Goal: Task Accomplishment & Management: Manage account settings

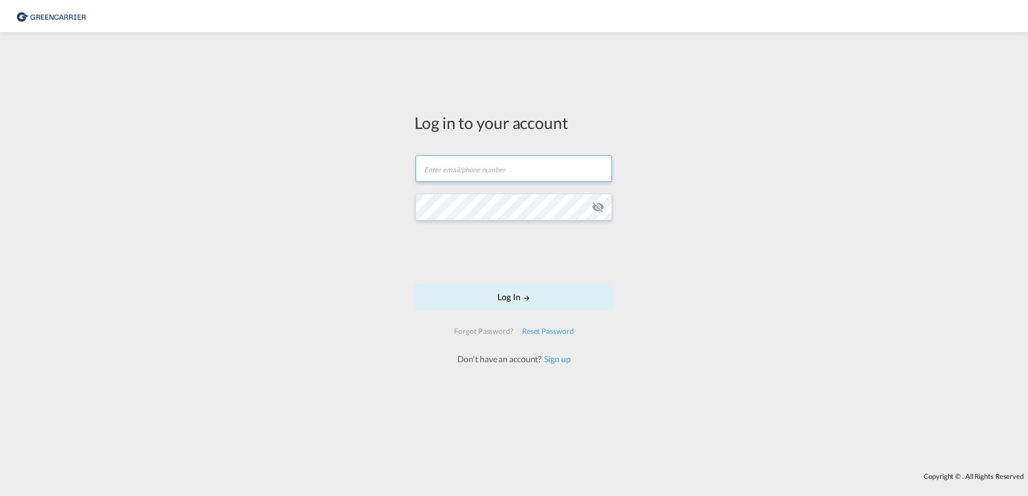
click at [457, 163] on input "text" at bounding box center [513, 168] width 196 height 27
type input "[PERSON_NAME][EMAIL_ADDRESS][PERSON_NAME][DOMAIN_NAME]"
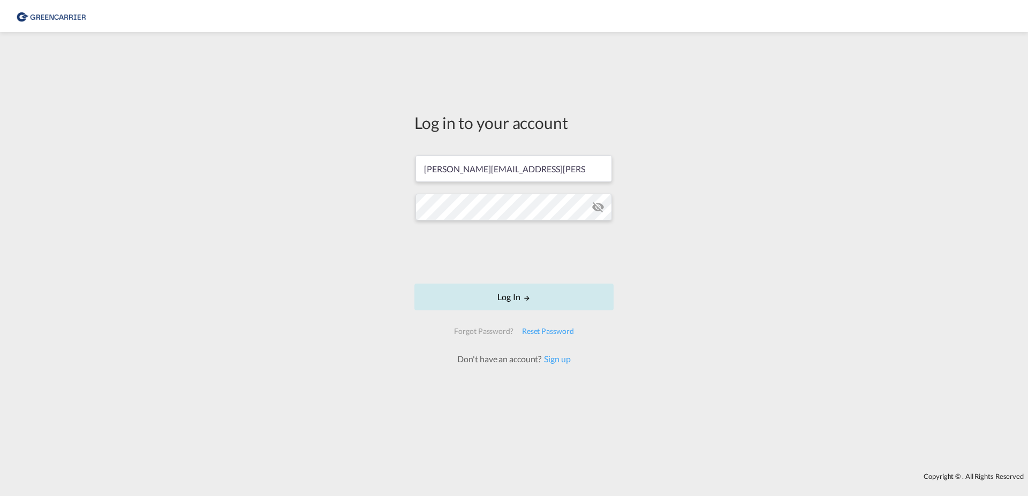
click at [516, 302] on button "Log In" at bounding box center [513, 297] width 199 height 27
click at [508, 292] on button "Log In" at bounding box center [513, 297] width 199 height 27
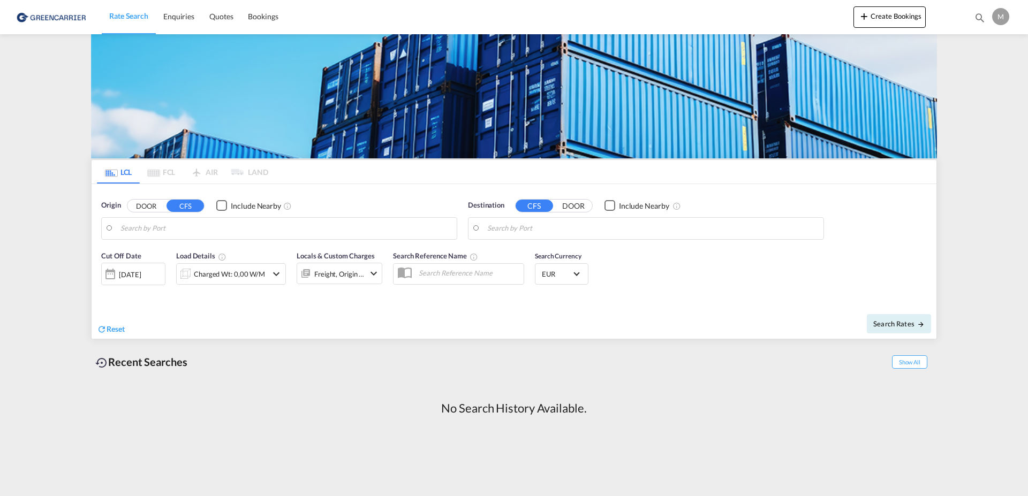
click at [1001, 17] on div "M" at bounding box center [1000, 16] width 17 height 17
click at [983, 79] on button "Logout" at bounding box center [989, 81] width 70 height 21
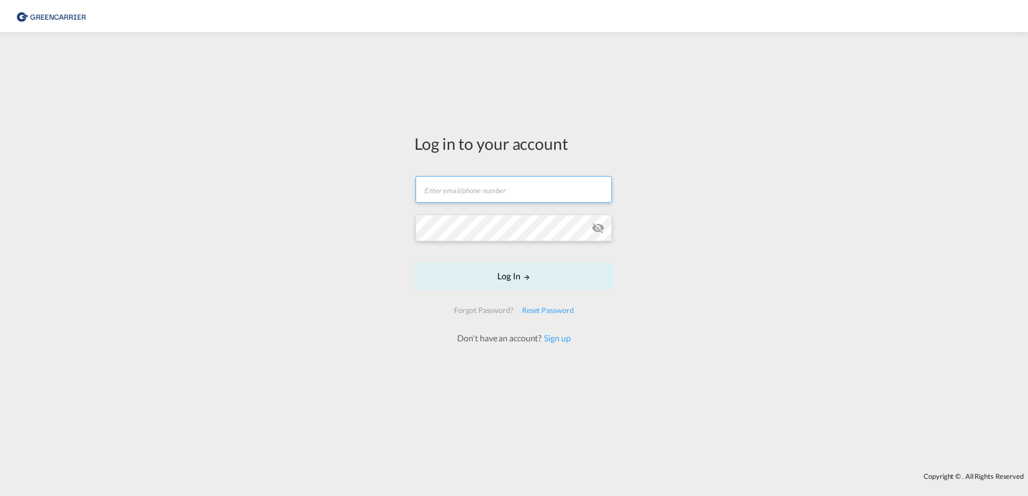
click at [486, 191] on input "text" at bounding box center [513, 189] width 196 height 27
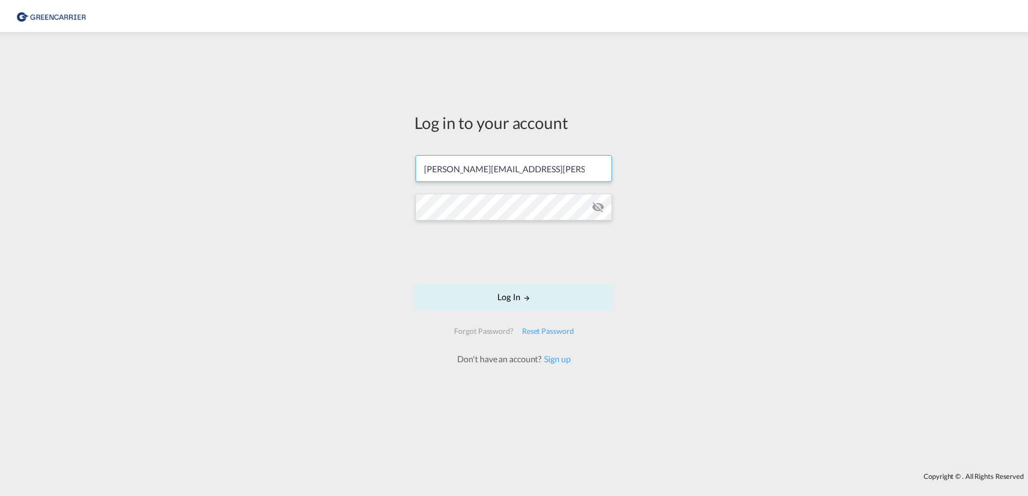
type input "[PERSON_NAME][EMAIL_ADDRESS][PERSON_NAME][DOMAIN_NAME]"
drag, startPoint x: 713, startPoint y: 115, endPoint x: 694, endPoint y: 128, distance: 23.3
click at [712, 115] on div "Log in to your account [PERSON_NAME][EMAIL_ADDRESS][PERSON_NAME][DOMAIN_NAME] P…" at bounding box center [514, 252] width 1028 height 430
click at [600, 202] on md-icon "icon-eye-off" at bounding box center [598, 207] width 13 height 13
click at [225, 377] on div "Log in to your account [PERSON_NAME][EMAIL_ADDRESS][PERSON_NAME][DOMAIN_NAME] L…" at bounding box center [514, 252] width 1028 height 430
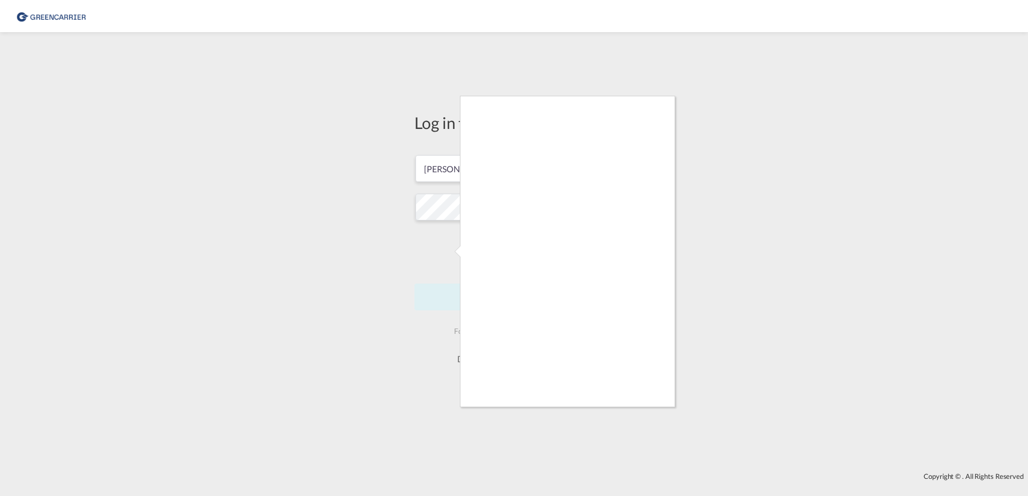
click at [426, 258] on div at bounding box center [514, 248] width 1028 height 496
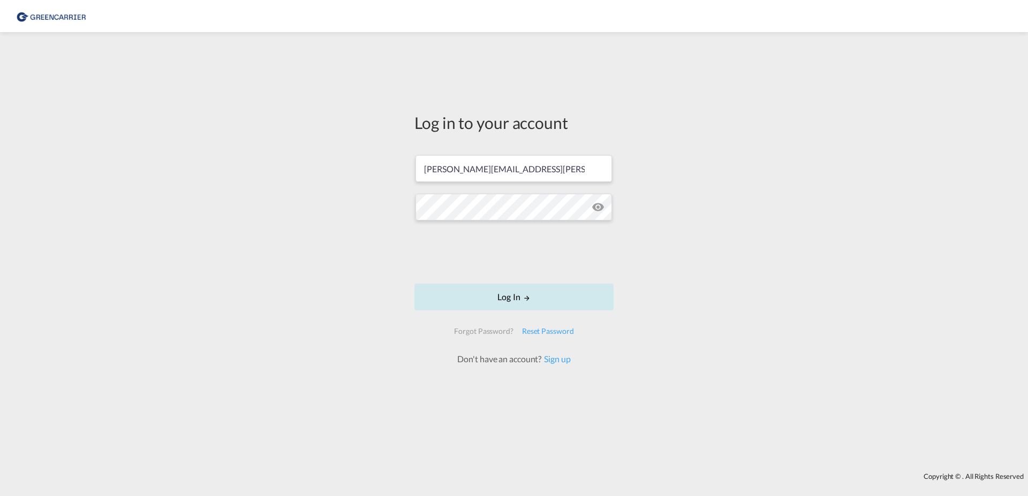
click at [548, 303] on button "Log In" at bounding box center [513, 297] width 199 height 27
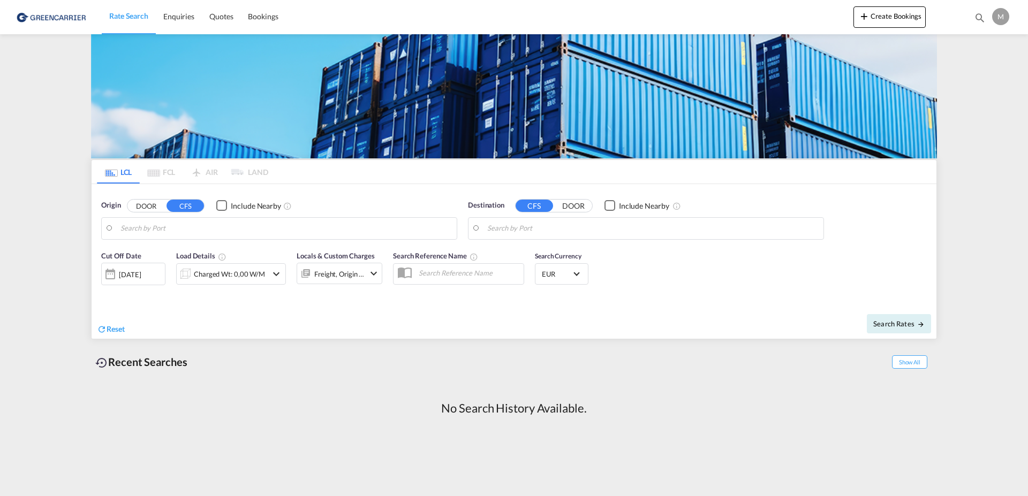
click at [166, 175] on md-pagination-wrapper "LCL FCL AIR LAND" at bounding box center [182, 172] width 171 height 24
click at [212, 18] on span "Quotes" at bounding box center [221, 16] width 24 height 9
